Goal: Information Seeking & Learning: Learn about a topic

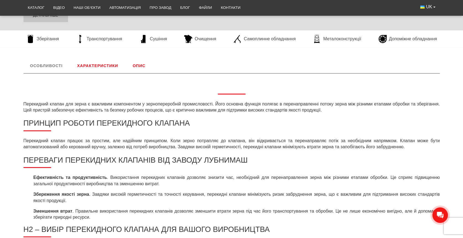
click at [220, 110] on p "Перекидний клапан для зерна є важливим компонентом у зернопереробній промислово…" at bounding box center [232, 107] width 417 height 12
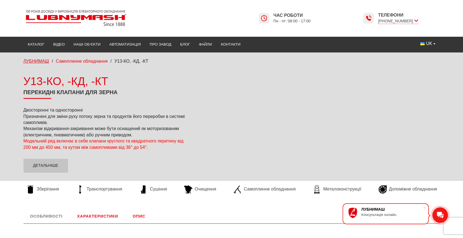
click at [35, 63] on span "ЛУБНИМАШ" at bounding box center [37, 61] width 26 height 5
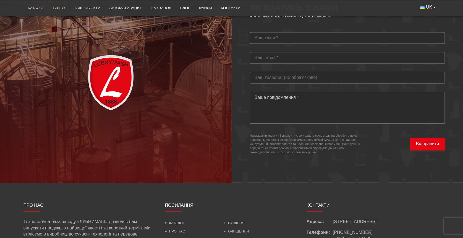
scroll to position [1627, 0]
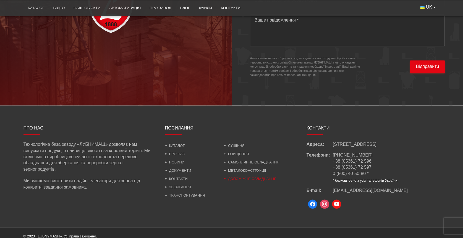
click at [239, 177] on link "Допоміжне обладнання" at bounding box center [250, 179] width 53 height 4
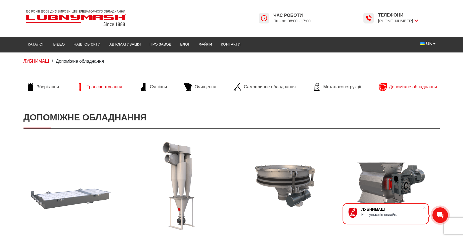
click at [97, 89] on span "Транспортування" at bounding box center [105, 87] width 36 height 6
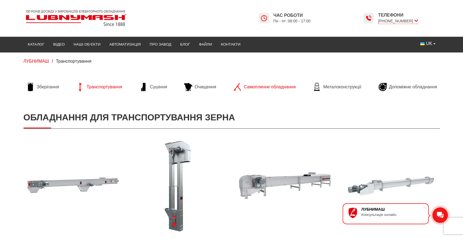
click at [258, 89] on span "Самоплинне обладнання" at bounding box center [270, 87] width 52 height 6
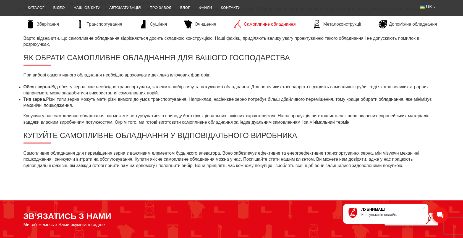
scroll to position [443, 0]
